Goal: Task Accomplishment & Management: Manage account settings

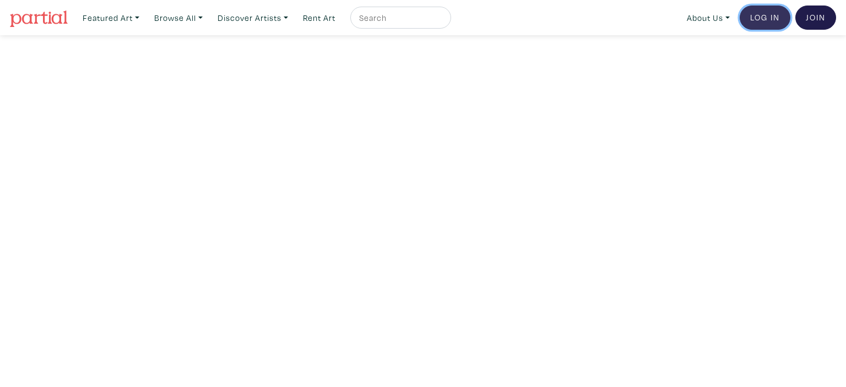
click at [771, 17] on link "Log In" at bounding box center [765, 18] width 51 height 24
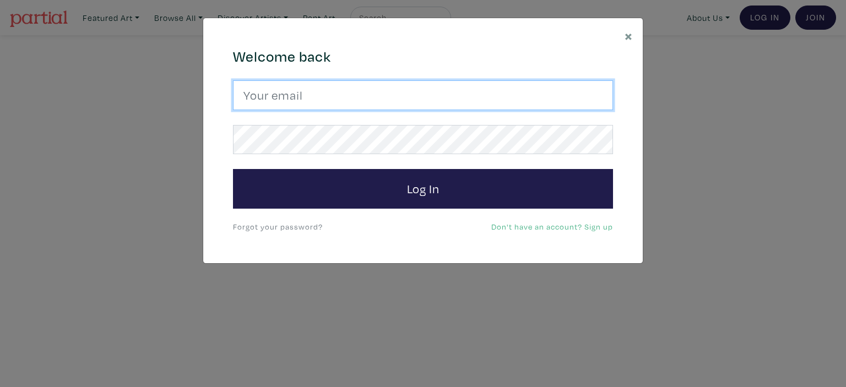
type input "vsaiko@gmail.com"
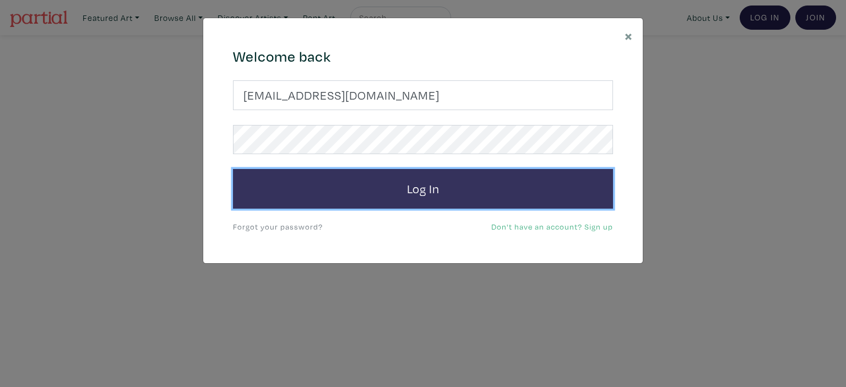
click at [386, 198] on button "Log In" at bounding box center [423, 189] width 380 height 40
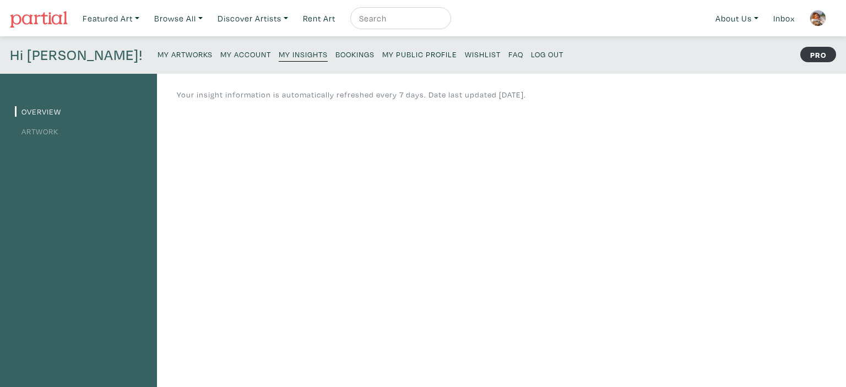
click at [158, 50] on small "My Artworks" at bounding box center [185, 54] width 55 height 10
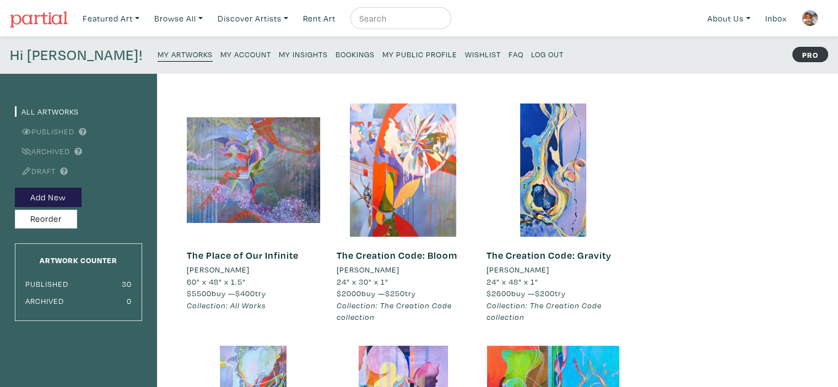
click at [531, 51] on small "Log Out" at bounding box center [547, 54] width 33 height 10
